Goal: Use online tool/utility: Utilize a website feature to perform a specific function

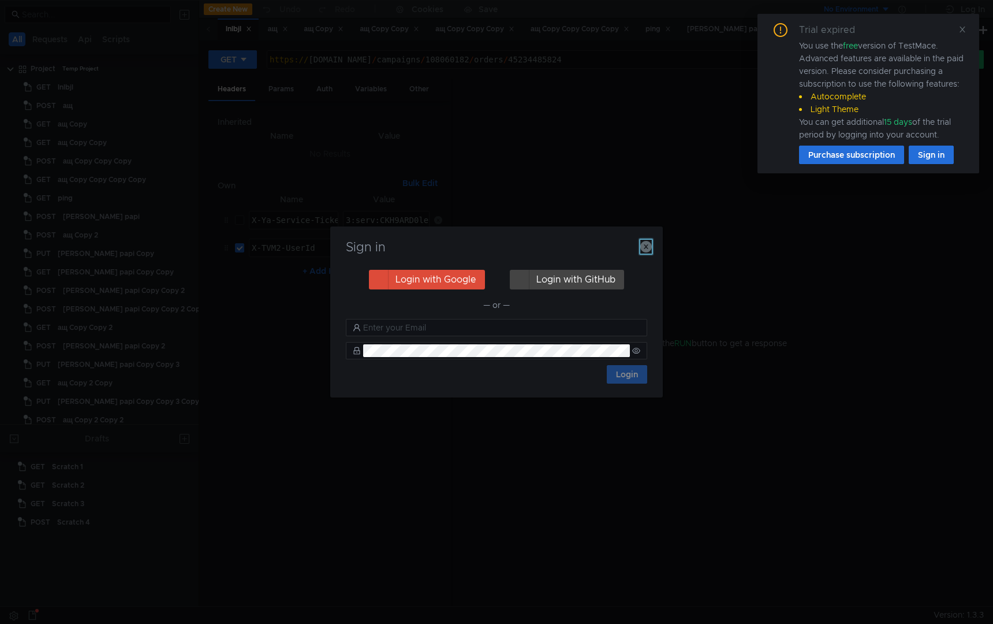
click at [645, 250] on icon "button" at bounding box center [646, 247] width 12 height 12
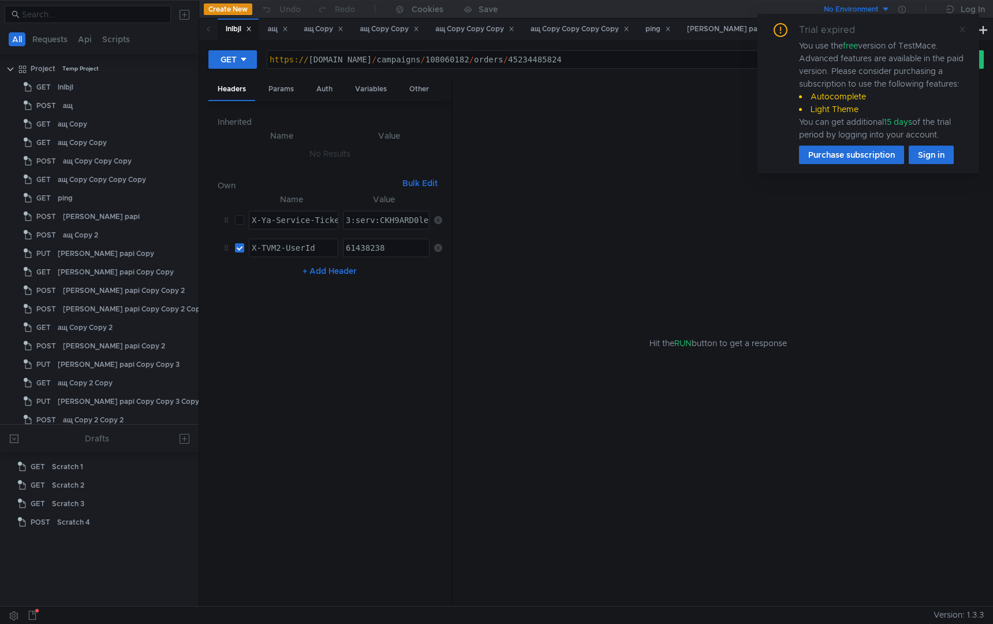
click at [970, 30] on div "Trial expired You use the free version of TestMace. Advanced features are avail…" at bounding box center [869, 93] width 222 height 159
click at [960, 30] on icon at bounding box center [963, 29] width 8 height 8
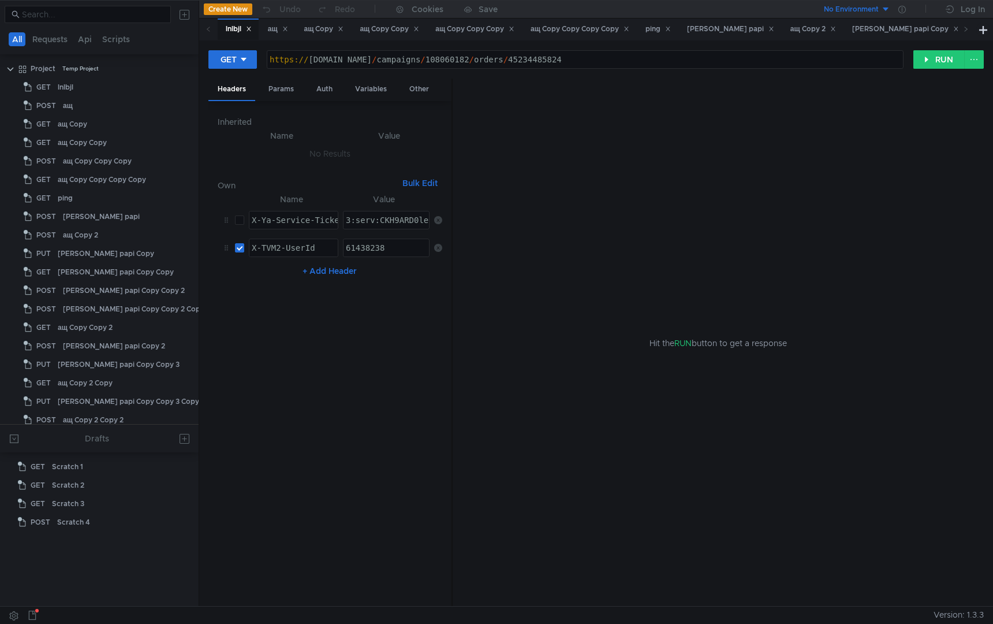
click at [207, 33] on span at bounding box center [209, 29] width 6 height 12
click at [273, 32] on div "ащ" at bounding box center [278, 29] width 20 height 12
click at [310, 31] on div "ащ Copy" at bounding box center [324, 29] width 40 height 12
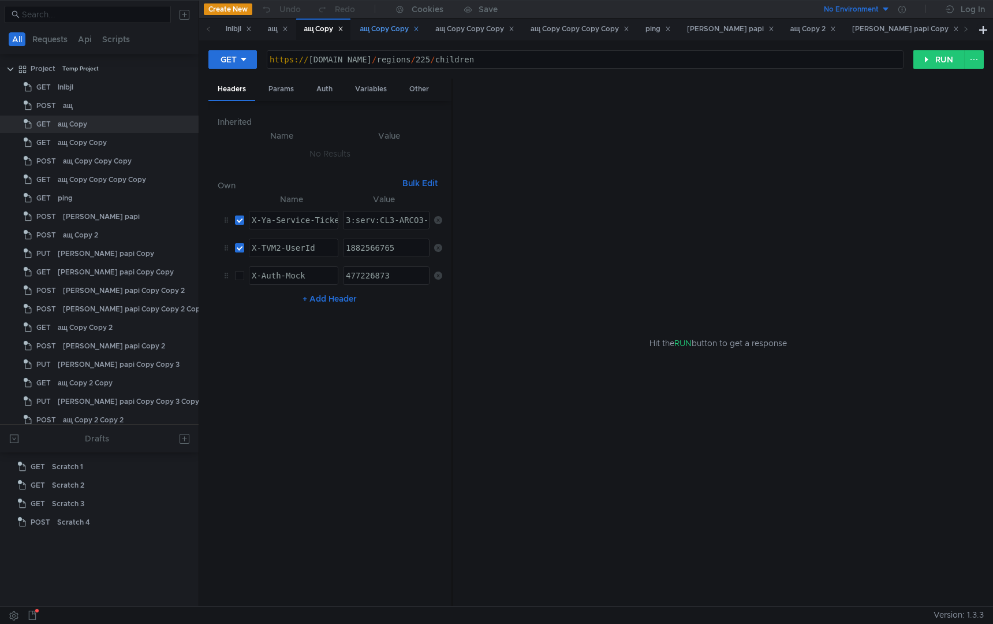
click at [387, 31] on div "ащ Copy Copy" at bounding box center [389, 29] width 59 height 12
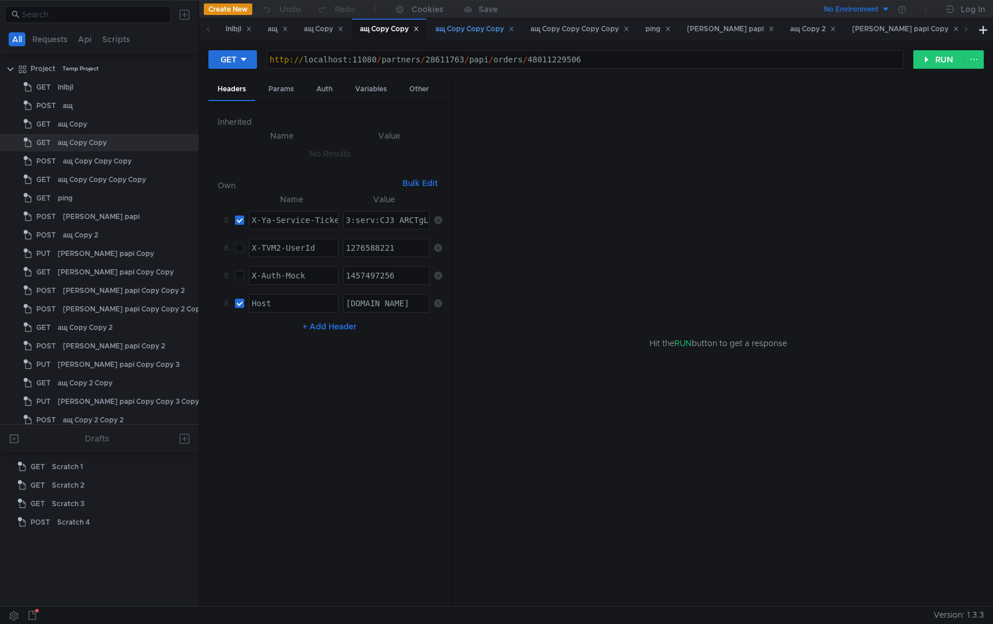
click at [478, 25] on div "ащ Copy Copy Copy" at bounding box center [474, 29] width 79 height 12
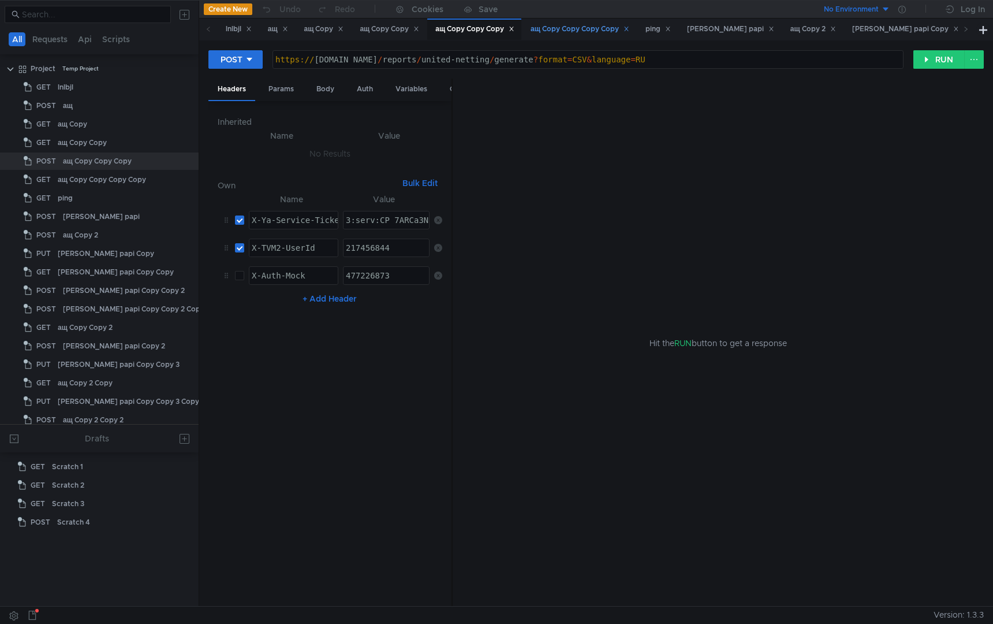
click at [581, 24] on div "ащ Copy Copy Copy Copy" at bounding box center [580, 29] width 99 height 12
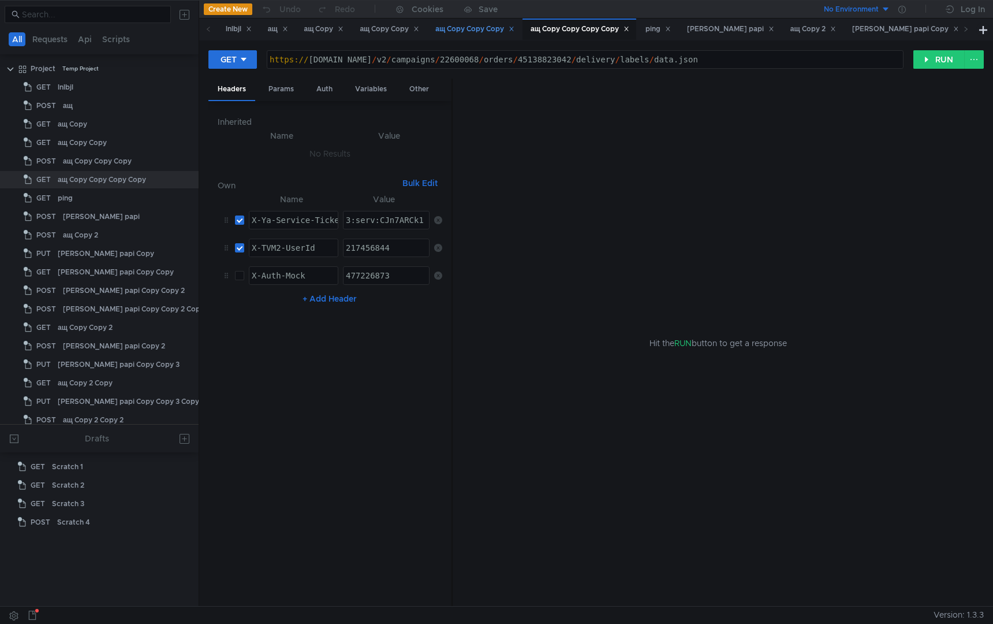
click at [480, 37] on div "ащ Copy Copy Copy" at bounding box center [474, 28] width 94 height 21
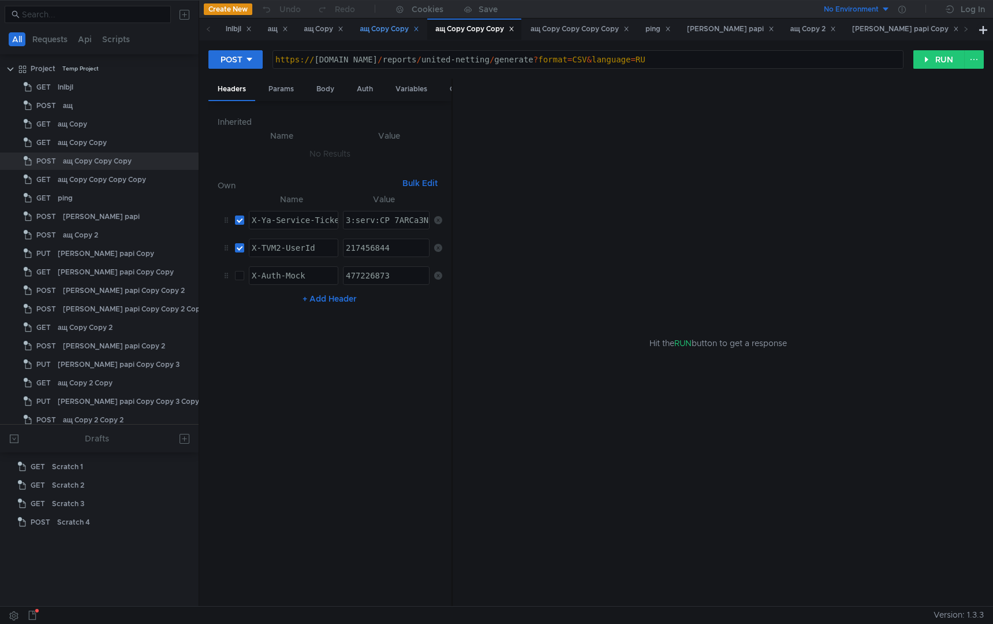
click at [387, 35] on div "ащ Copy Copy" at bounding box center [389, 29] width 59 height 12
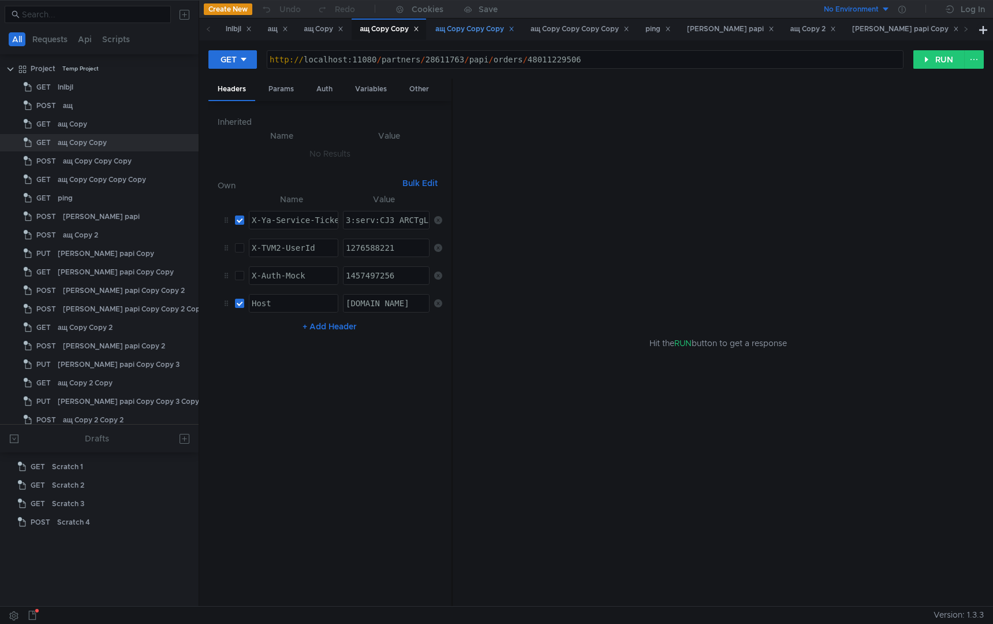
click at [439, 32] on div "ащ Copy Copy Copy" at bounding box center [474, 28] width 94 height 21
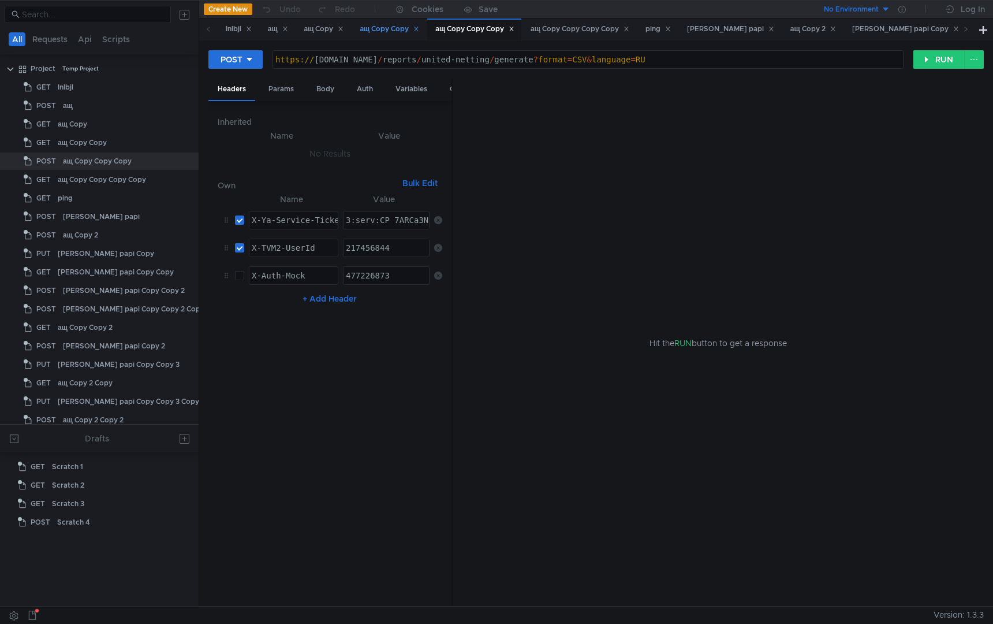
click at [391, 30] on div "ащ Copy Copy" at bounding box center [389, 29] width 59 height 12
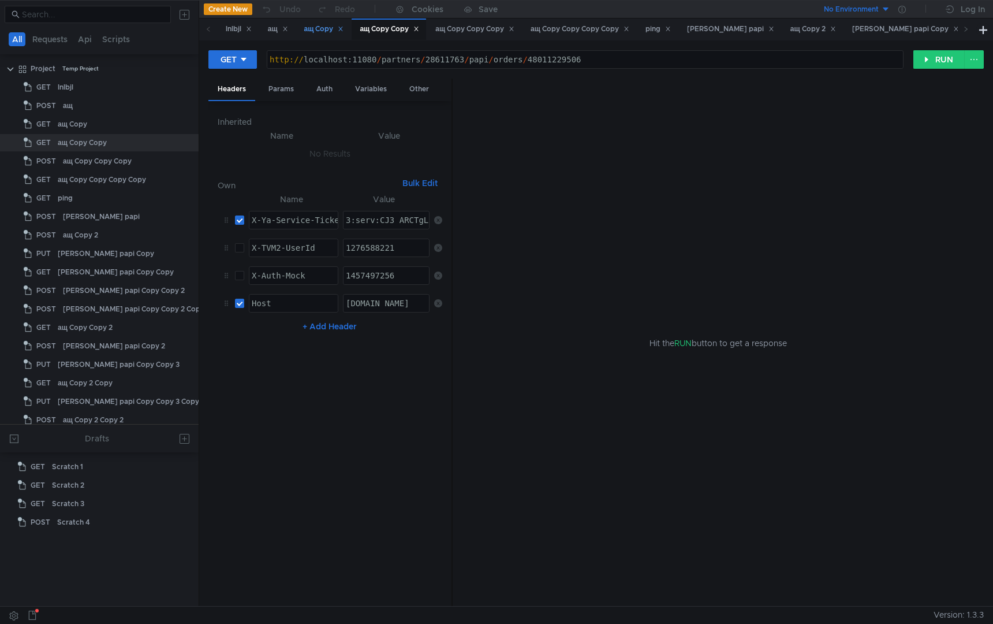
click at [320, 34] on div "ащ Copy" at bounding box center [324, 29] width 40 height 12
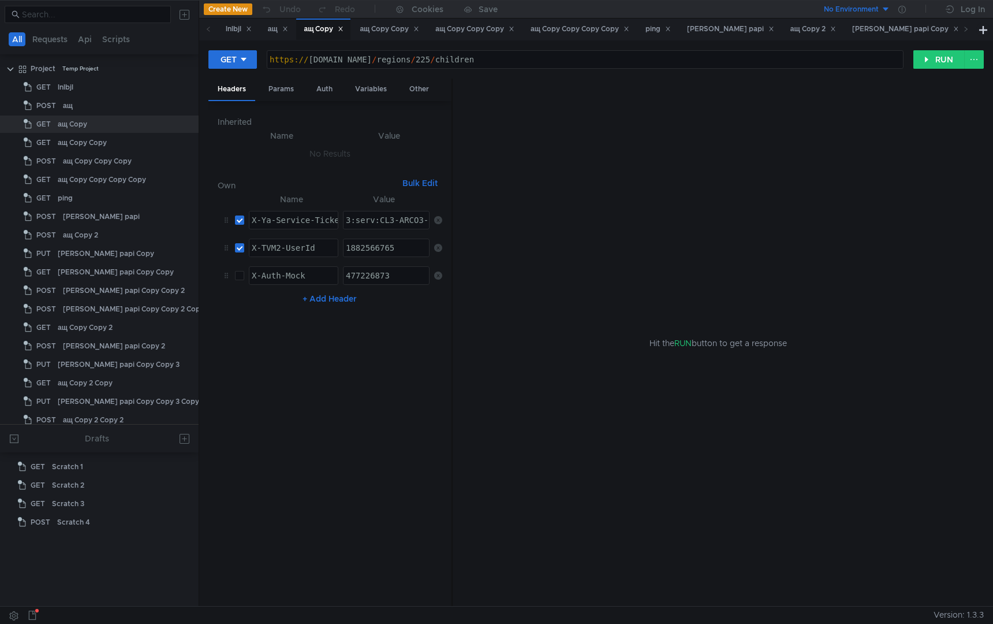
click at [293, 58] on div "https:// [DOMAIN_NAME] / regions / 225 / children" at bounding box center [585, 69] width 636 height 28
drag, startPoint x: 303, startPoint y: 64, endPoint x: 439, endPoint y: 65, distance: 135.7
click at [439, 65] on div "http:// [DOMAIN_NAME] / regions / 225 / children" at bounding box center [585, 69] width 636 height 28
click at [362, 57] on div "http:// localhost:10080 / regions / 225 / children" at bounding box center [585, 69] width 636 height 28
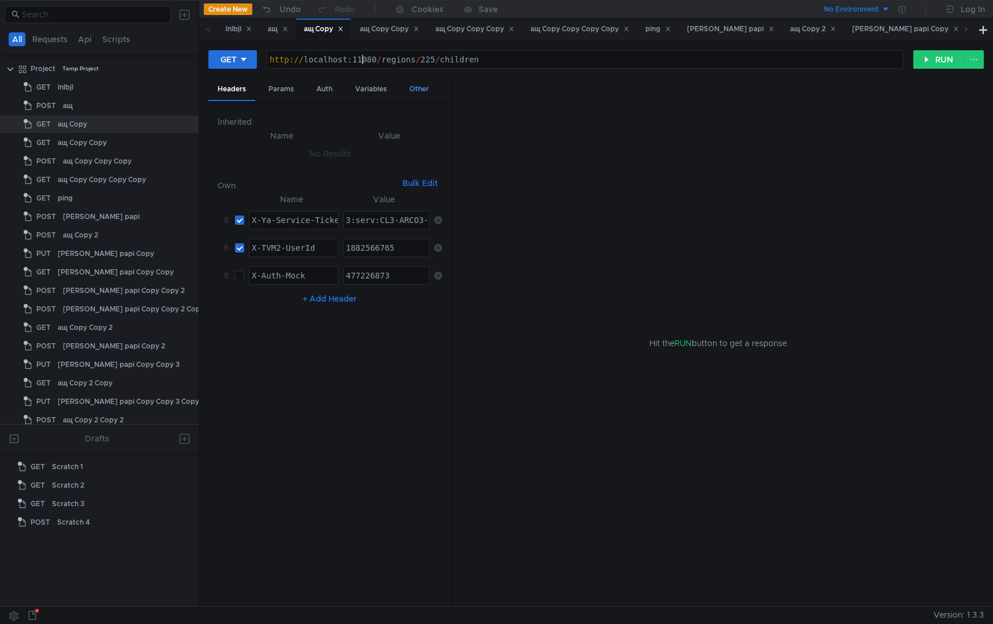
scroll to position [0, 7]
drag, startPoint x: 381, startPoint y: 61, endPoint x: 532, endPoint y: 61, distance: 151.9
click at [532, 61] on div "http:// localhost:11080 / regions / 225 / children" at bounding box center [585, 69] width 636 height 28
paste textarea "v2/businesses/816121/offer-mappings/update"
type textarea "[URL]"
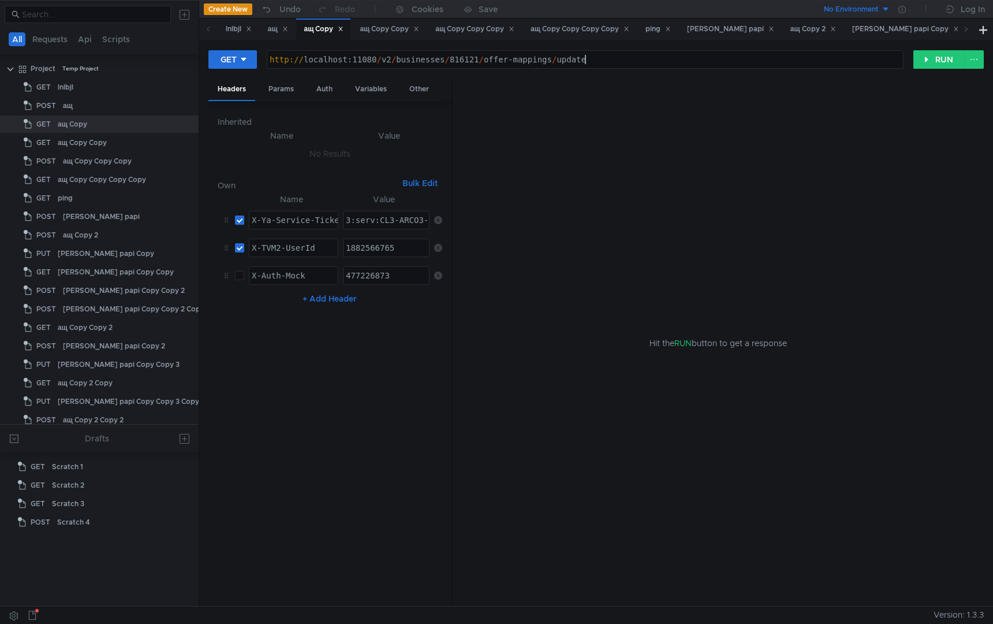
click at [240, 245] on input "checkbox" at bounding box center [239, 247] width 9 height 9
checkbox input "false"
click at [239, 225] on label at bounding box center [239, 220] width 9 height 13
checkbox input "false"
click at [240, 278] on input "checkbox" at bounding box center [239, 275] width 9 height 9
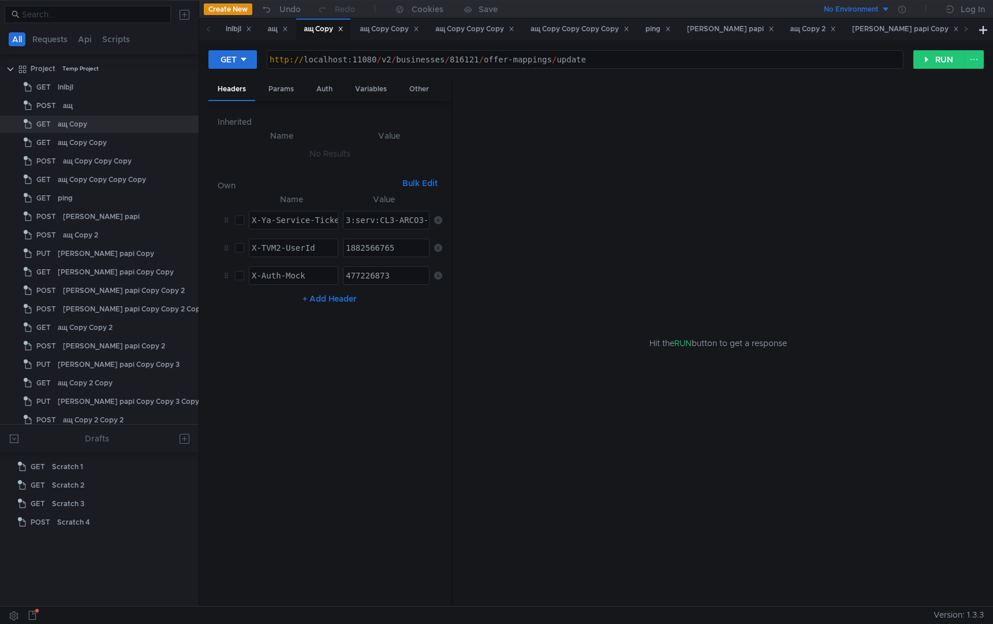
checkbox input "true"
click at [254, 61] on button "GET" at bounding box center [232, 59] width 49 height 18
click at [244, 105] on li "POST" at bounding box center [233, 102] width 50 height 18
click at [322, 98] on div "Body" at bounding box center [325, 89] width 36 height 21
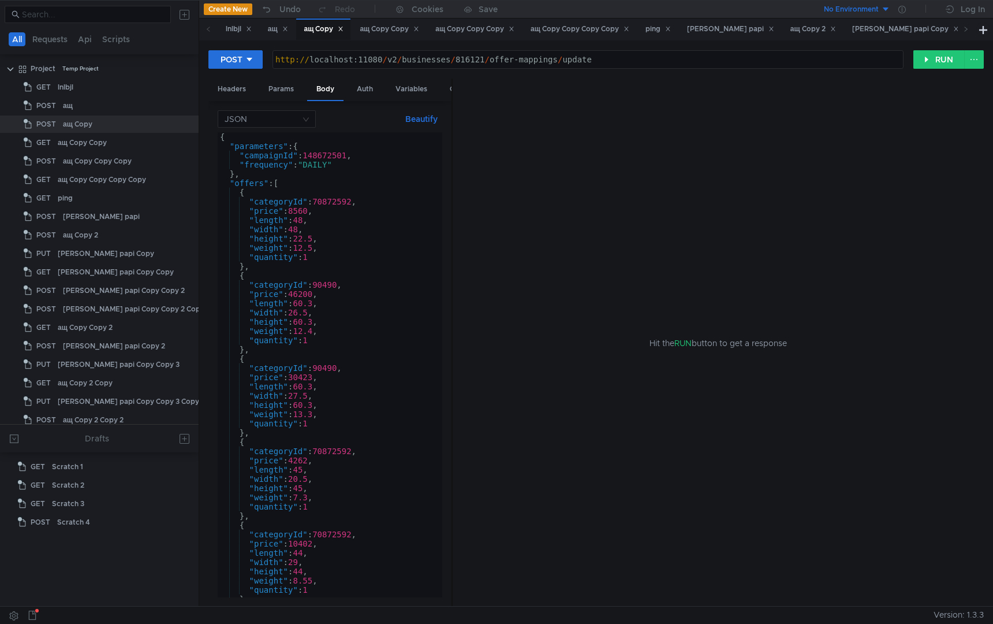
click at [368, 318] on div "{ "parameters" : { "campaignId" : 148672501 , "frequency" : "DAILY" } , "offers…" at bounding box center [328, 373] width 220 height 483
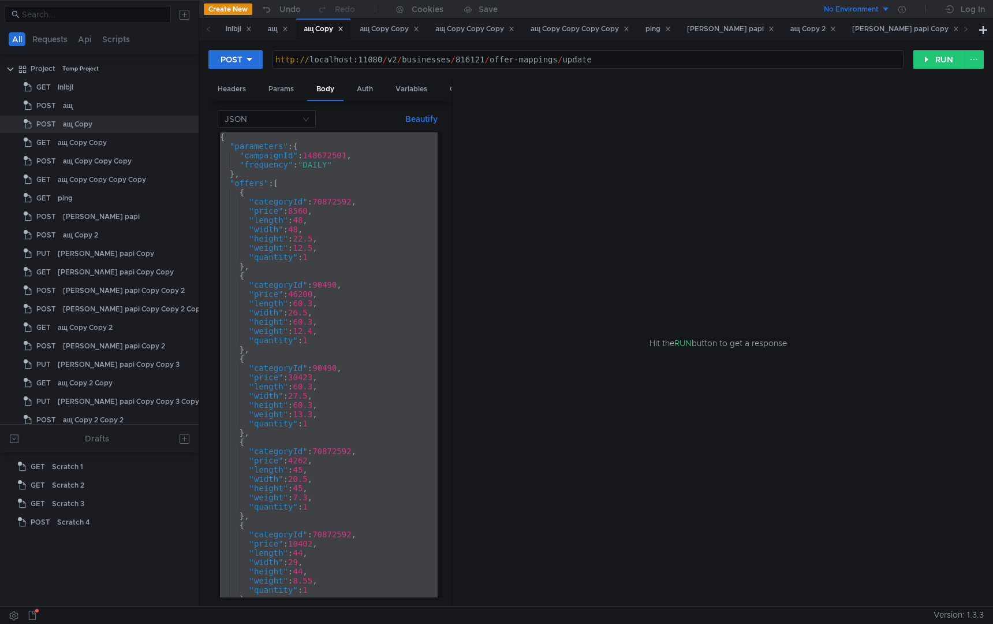
paste textarea
type textarea "}"
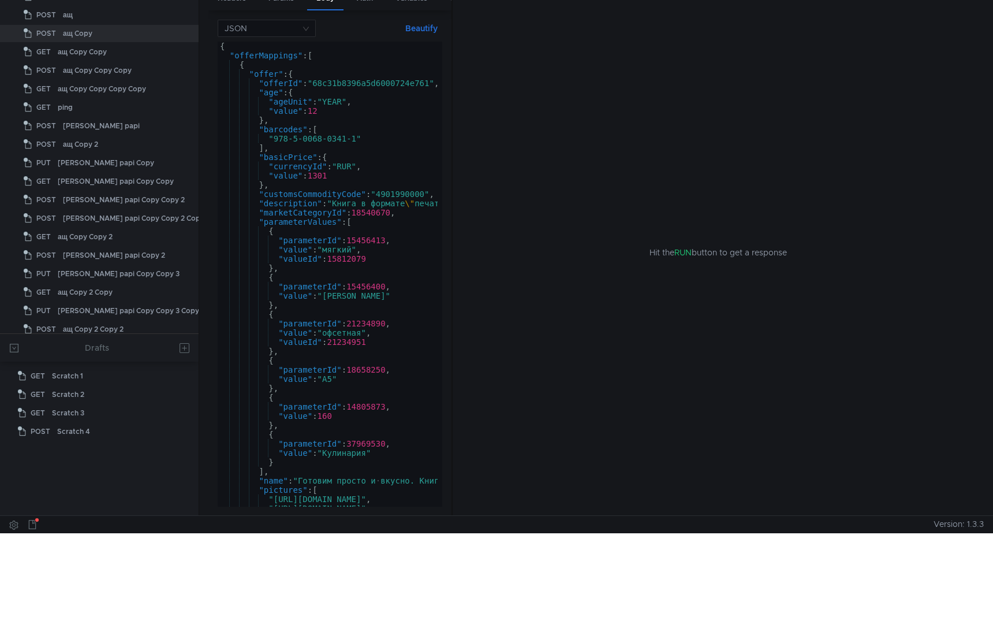
scroll to position [0, 0]
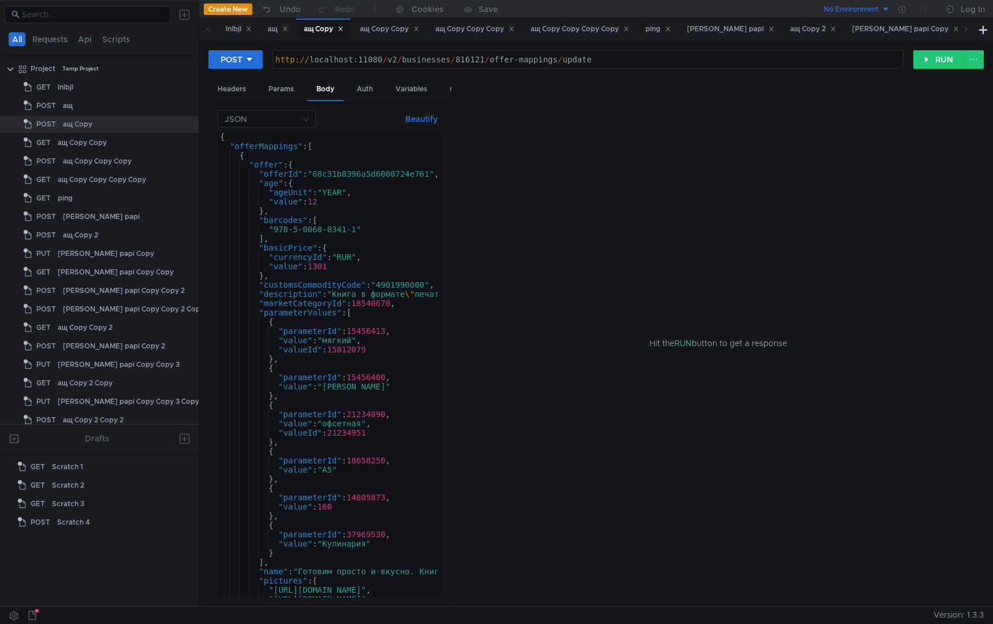
click at [477, 59] on div "http:// localhost:11080 / v2 / businesses / 816121 / offer-mappings / update" at bounding box center [588, 69] width 630 height 28
paste textarea "11100640"
type textarea "[URL]"
click at [235, 92] on div "Headers" at bounding box center [231, 89] width 47 height 21
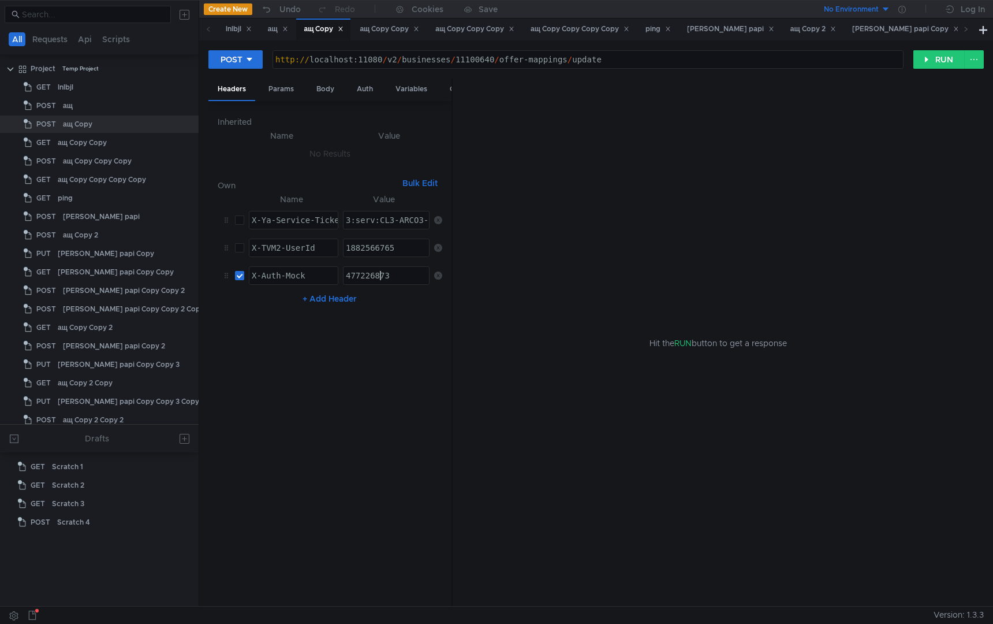
click at [379, 269] on div "477226873" at bounding box center [386, 275] width 85 height 17
paste textarea "129108778"
type textarea "1291087783"
click at [433, 404] on nz-table "Name Value X-Ya-Service-Ticket הההההההההההההההההההההההההההההההההההההההההההההההה…" at bounding box center [330, 394] width 225 height 405
click at [928, 62] on button "RUN" at bounding box center [938, 59] width 51 height 18
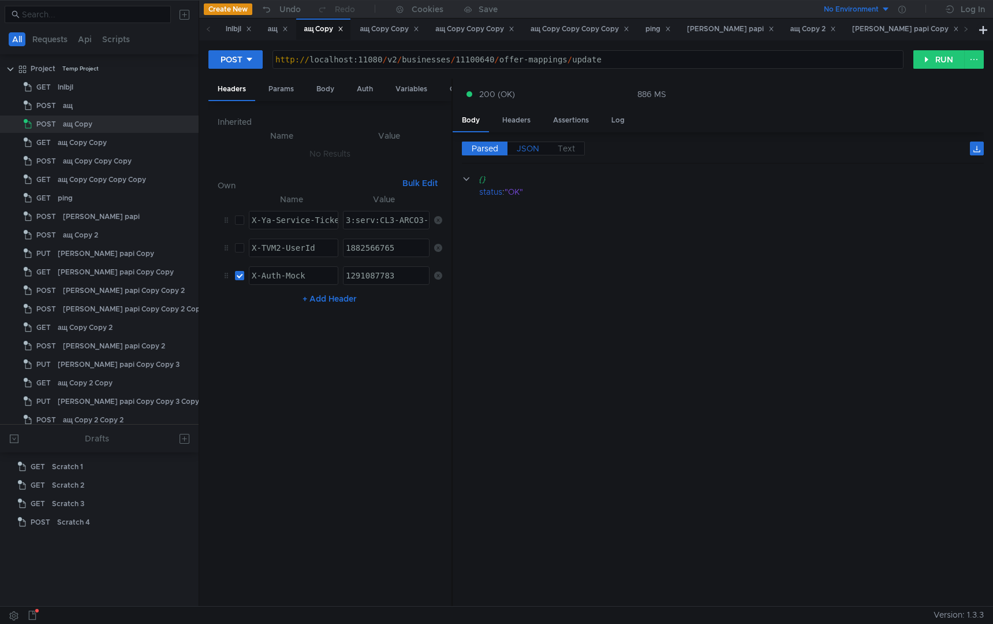
click at [529, 152] on span "JSON" at bounding box center [528, 148] width 23 height 10
type textarea "}"
click at [555, 269] on div "{ "status" : "OK" }" at bounding box center [723, 394] width 522 height 443
click at [926, 58] on button "RUN" at bounding box center [938, 59] width 51 height 18
